Goal: Task Accomplishment & Management: Use online tool/utility

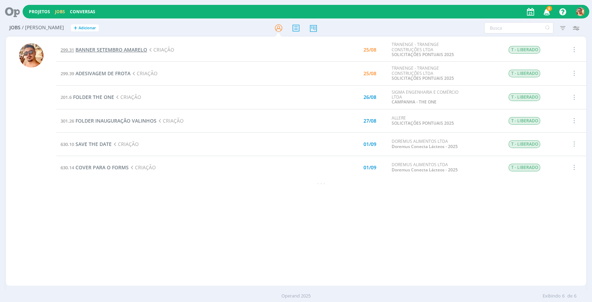
click at [126, 50] on span "BANNER SETEMBRO AMARELO" at bounding box center [111, 49] width 72 height 7
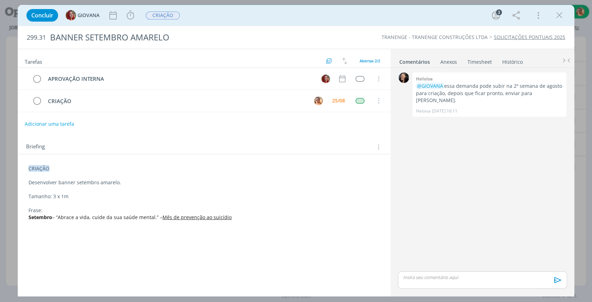
drag, startPoint x: 560, startPoint y: 17, endPoint x: 224, endPoint y: 107, distance: 348.4
click at [560, 17] on icon "dialog" at bounding box center [559, 15] width 10 height 10
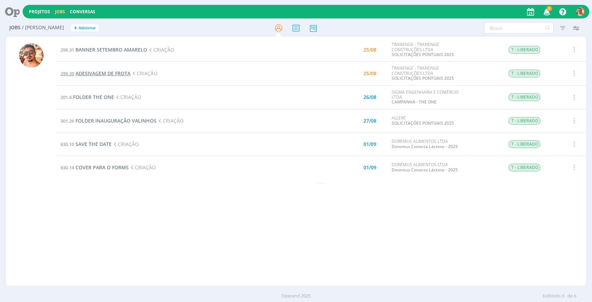
click at [122, 71] on span "ADESIVAGEM DE FROTA" at bounding box center [102, 73] width 55 height 7
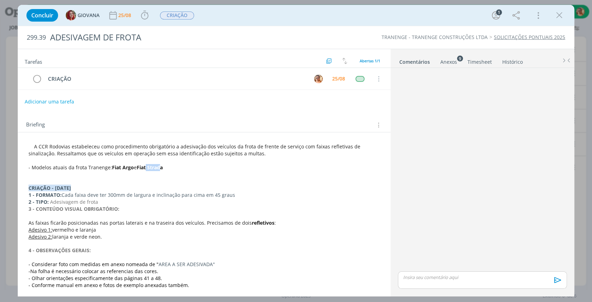
drag, startPoint x: 147, startPoint y: 166, endPoint x: 161, endPoint y: 167, distance: 14.3
click at [161, 167] on strong "Fiat Strada" at bounding box center [150, 167] width 26 height 7
click at [168, 168] on p "- Modelos atuais da frota Tranenge: Fiat Argo e Fiat Strada" at bounding box center [204, 167] width 351 height 7
click at [560, 14] on icon "dialog" at bounding box center [559, 15] width 10 height 10
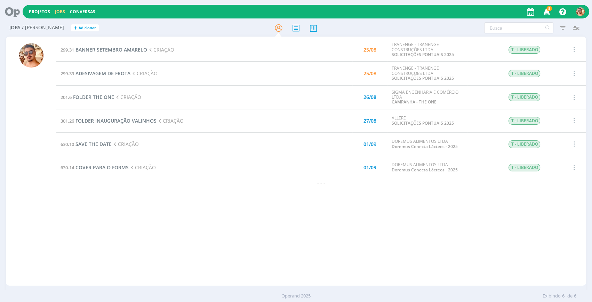
click at [107, 48] on span "BANNER SETEMBRO AMARELO" at bounding box center [111, 49] width 72 height 7
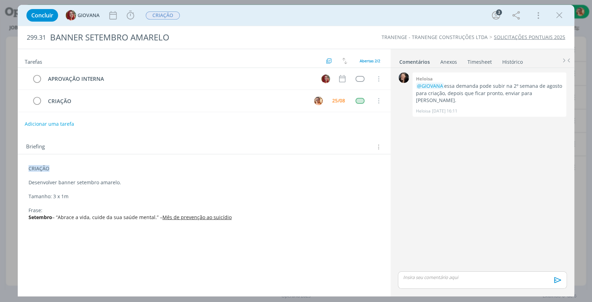
click at [442, 60] on div "Anexos 0" at bounding box center [448, 61] width 17 height 7
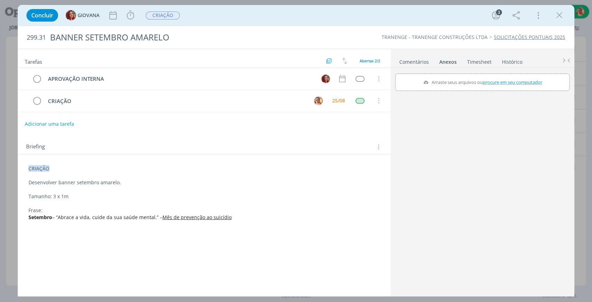
click at [421, 66] on ul "Comentários Anexos 0 Timesheet Histórico" at bounding box center [483, 58] width 184 height 19
click at [417, 59] on link "Comentários" at bounding box center [414, 60] width 30 height 10
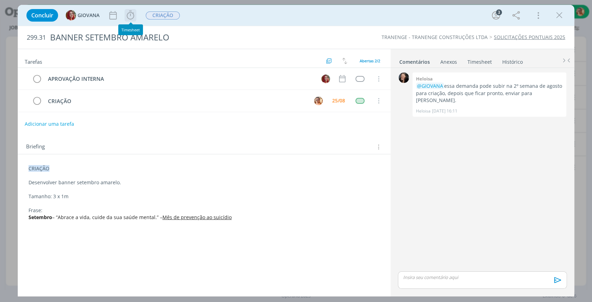
click at [134, 17] on icon "dialog" at bounding box center [130, 15] width 7 height 9
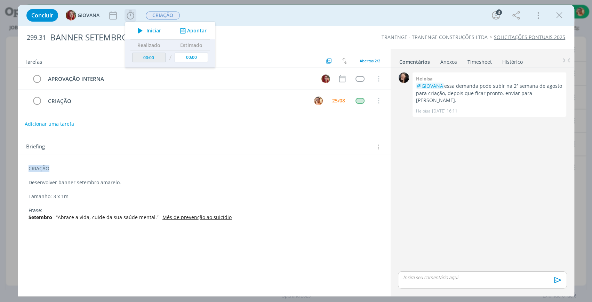
click at [154, 29] on span "Iniciar" at bounding box center [153, 30] width 15 height 5
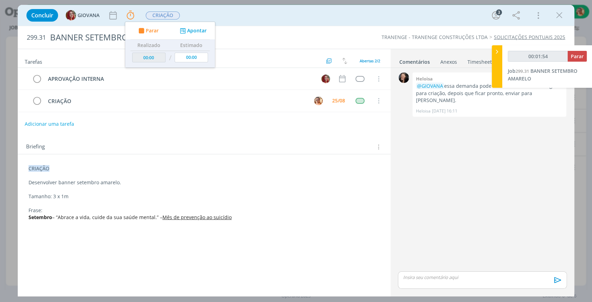
click at [458, 174] on div "0 Heloisa @GIOVANA essa demanda pode subir na 2º semana de agosto para criação,…" at bounding box center [482, 170] width 175 height 199
type input "00:01:55"
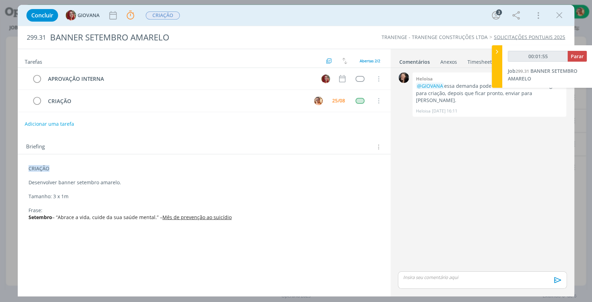
click at [496, 51] on icon at bounding box center [497, 51] width 7 height 7
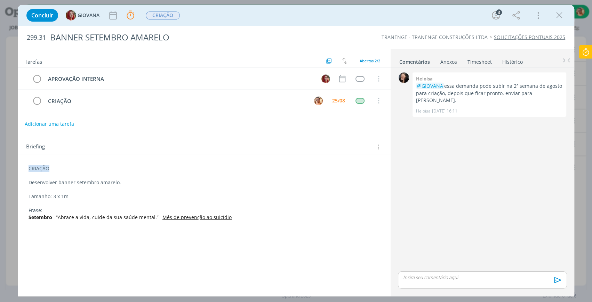
click at [451, 63] on div "Anexos 0" at bounding box center [448, 61] width 17 height 7
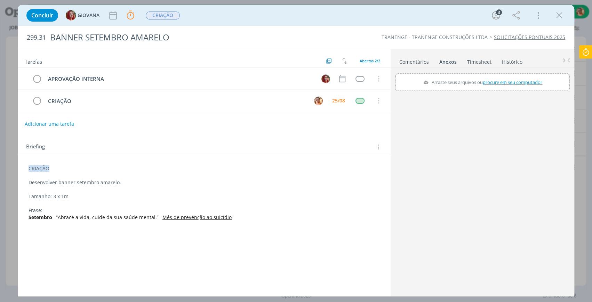
click at [414, 65] on link "Comentários" at bounding box center [414, 60] width 30 height 10
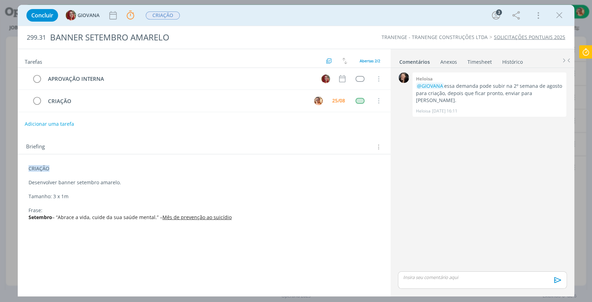
click at [454, 63] on div "Anexos 0" at bounding box center [448, 61] width 17 height 7
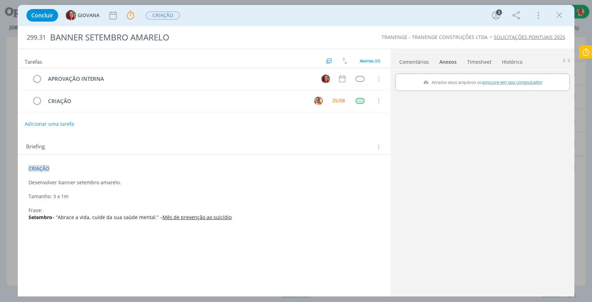
click at [420, 64] on link "Comentários" at bounding box center [414, 60] width 30 height 10
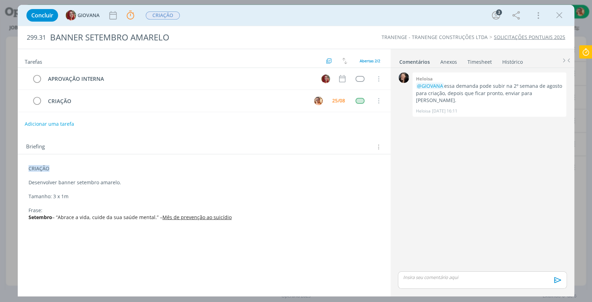
click at [456, 58] on div "Anexos 0" at bounding box center [448, 61] width 17 height 7
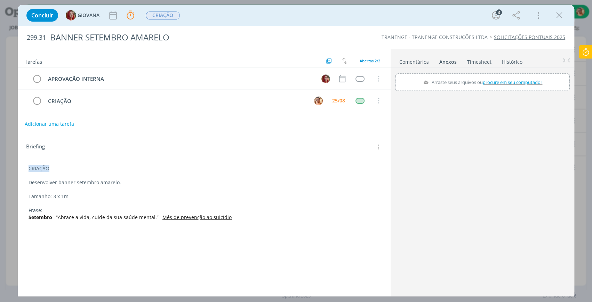
click at [414, 62] on link "Comentários" at bounding box center [414, 60] width 30 height 10
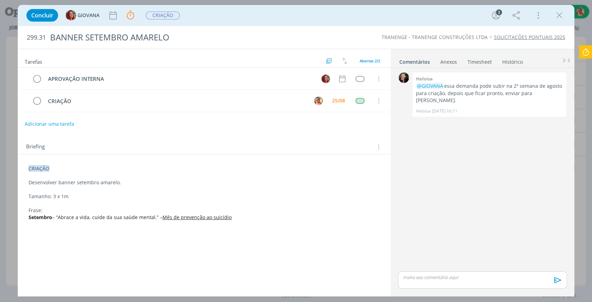
drag, startPoint x: 562, startPoint y: 14, endPoint x: 534, endPoint y: 22, distance: 28.8
click at [561, 14] on icon "dialog" at bounding box center [559, 15] width 10 height 10
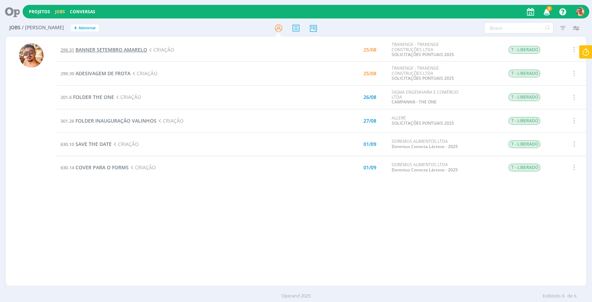
click at [114, 47] on span "BANNER SETEMBRO AMARELO" at bounding box center [111, 49] width 72 height 7
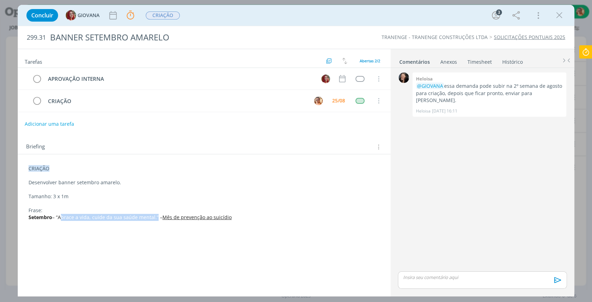
drag, startPoint x: 59, startPoint y: 216, endPoint x: 153, endPoint y: 221, distance: 94.4
click at [153, 221] on div "CRIAÇÃO Desenvolver banner setembro amarelo. Tamanho: 3 x 1m Frase: Setembro – …" at bounding box center [204, 192] width 362 height 60
copy span "Abrace a vida, cuide da sua saúde mental."
drag, startPoint x: 147, startPoint y: 219, endPoint x: 150, endPoint y: 216, distance: 4.9
click at [147, 218] on span "– “Abrace a vida, cuide da sua saúde mental.” –" at bounding box center [107, 217] width 110 height 7
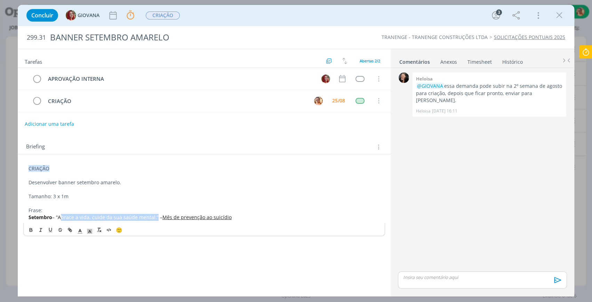
click at [152, 214] on span "– “Abrace a vida, cuide da sua saúde mental.” –" at bounding box center [107, 217] width 110 height 7
drag, startPoint x: 121, startPoint y: 216, endPoint x: 153, endPoint y: 212, distance: 31.5
click at [153, 214] on span "– “Abrace a vida, cuide da sua saúde mental.” –" at bounding box center [107, 217] width 110 height 7
copy span "saúde mental."
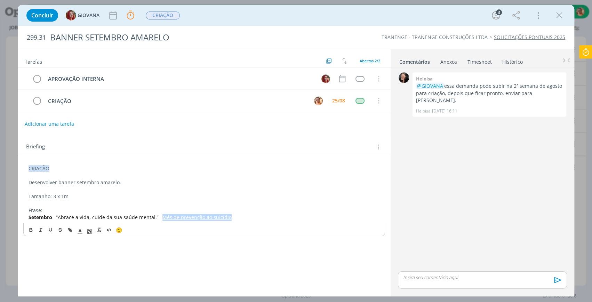
drag, startPoint x: 160, startPoint y: 215, endPoint x: 242, endPoint y: 219, distance: 82.2
click at [242, 219] on p "Setembro – “Abrace a vida, cuide da sua saúde mental.” – Mês de prevenção ao su…" at bounding box center [204, 217] width 351 height 7
copy u "Mês de prevenção ao suicídio"
click at [560, 16] on icon "dialog" at bounding box center [559, 15] width 10 height 10
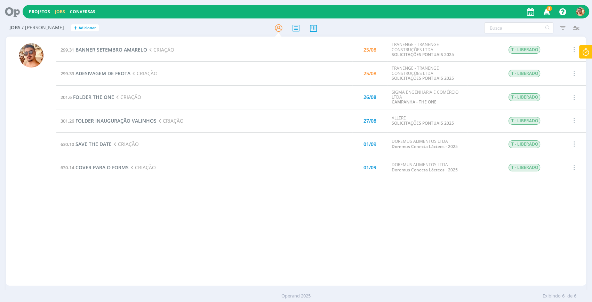
click at [131, 48] on span "BANNER SETEMBRO AMARELO" at bounding box center [111, 49] width 72 height 7
